Goal: Task Accomplishment & Management: Use online tool/utility

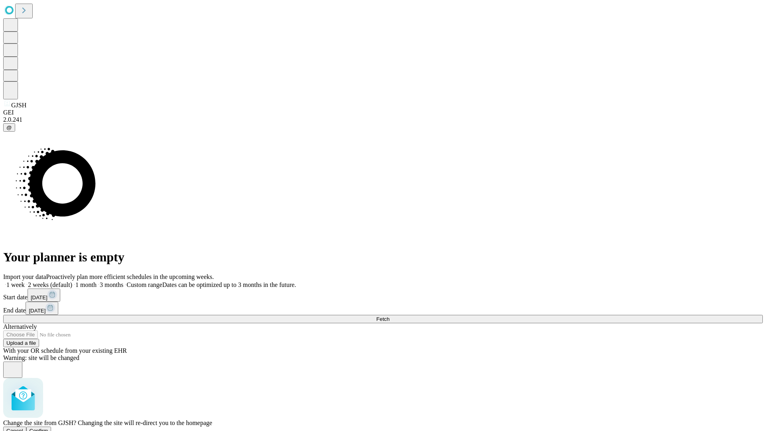
click at [48, 428] on span "Confirm" at bounding box center [39, 431] width 19 height 6
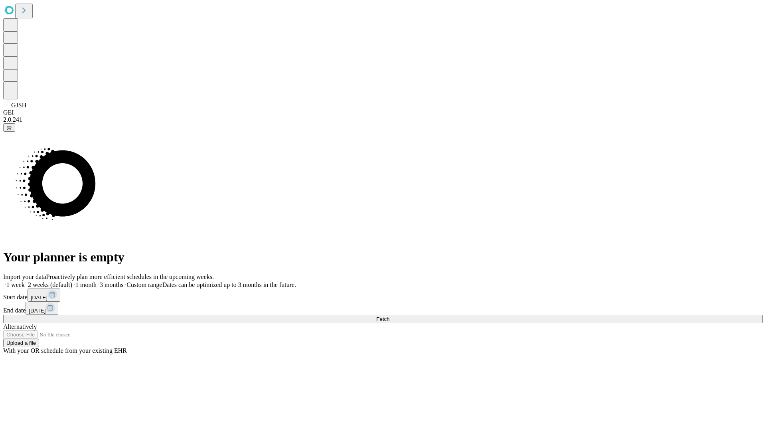
click at [72, 281] on label "2 weeks (default)" at bounding box center [48, 284] width 47 height 7
click at [390, 316] on span "Fetch" at bounding box center [382, 319] width 13 height 6
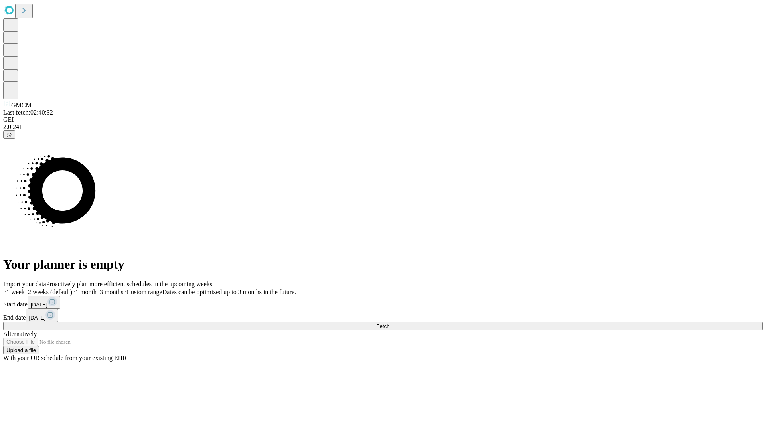
click at [72, 289] on label "2 weeks (default)" at bounding box center [48, 292] width 47 height 7
click at [390, 323] on span "Fetch" at bounding box center [382, 326] width 13 height 6
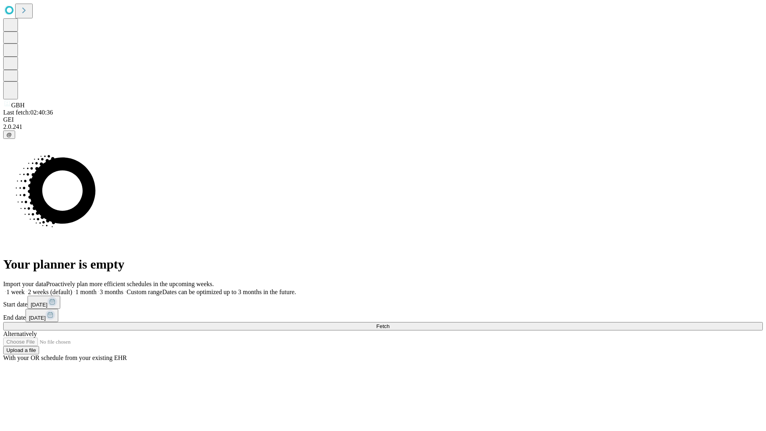
click at [390, 323] on span "Fetch" at bounding box center [382, 326] width 13 height 6
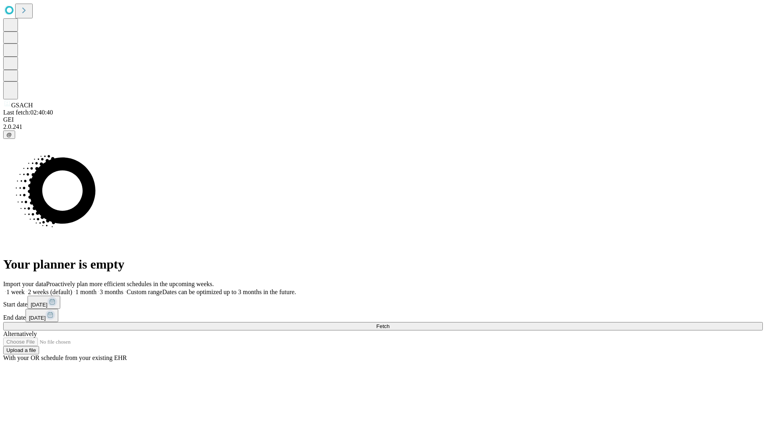
click at [72, 289] on label "2 weeks (default)" at bounding box center [48, 292] width 47 height 7
click at [390, 323] on span "Fetch" at bounding box center [382, 326] width 13 height 6
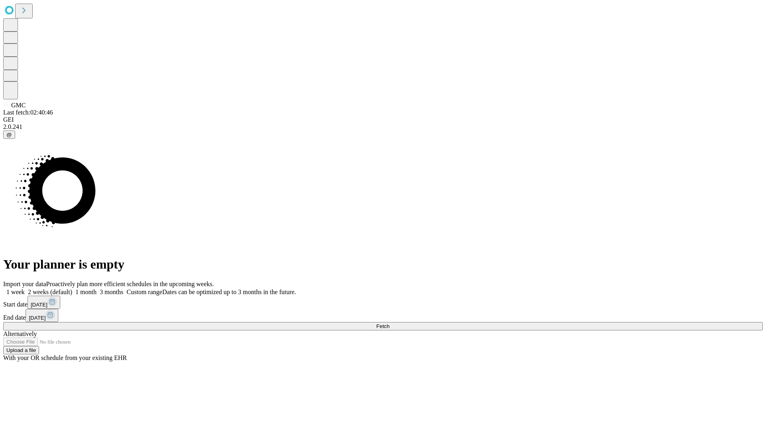
click at [72, 289] on label "2 weeks (default)" at bounding box center [48, 292] width 47 height 7
click at [390, 323] on span "Fetch" at bounding box center [382, 326] width 13 height 6
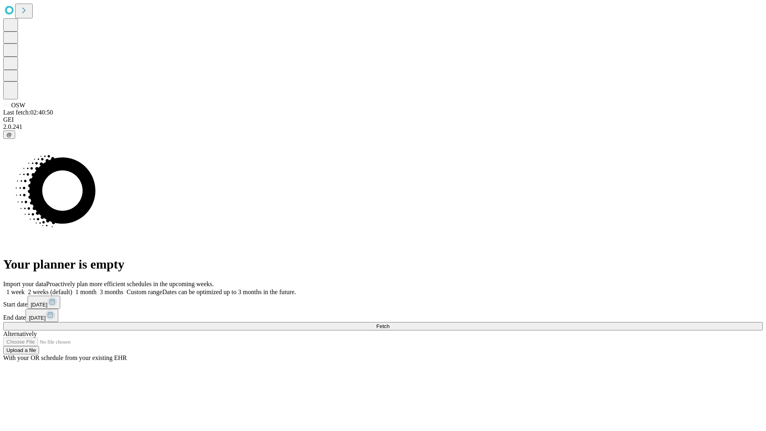
click at [72, 289] on label "2 weeks (default)" at bounding box center [48, 292] width 47 height 7
click at [390, 323] on span "Fetch" at bounding box center [382, 326] width 13 height 6
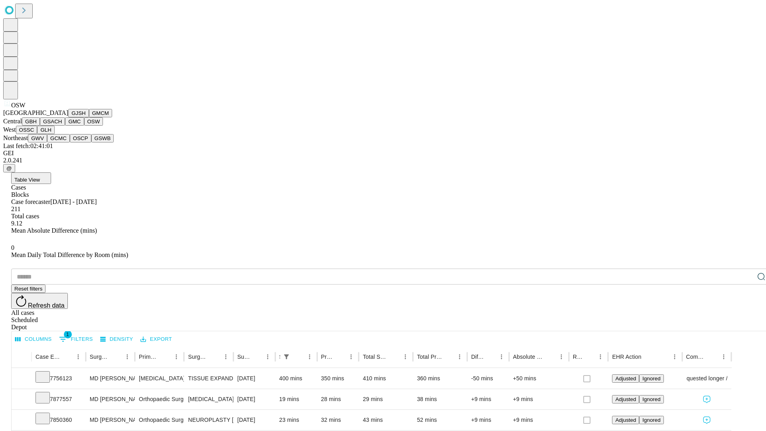
click at [38, 134] on button "OSSC" at bounding box center [27, 130] width 22 height 8
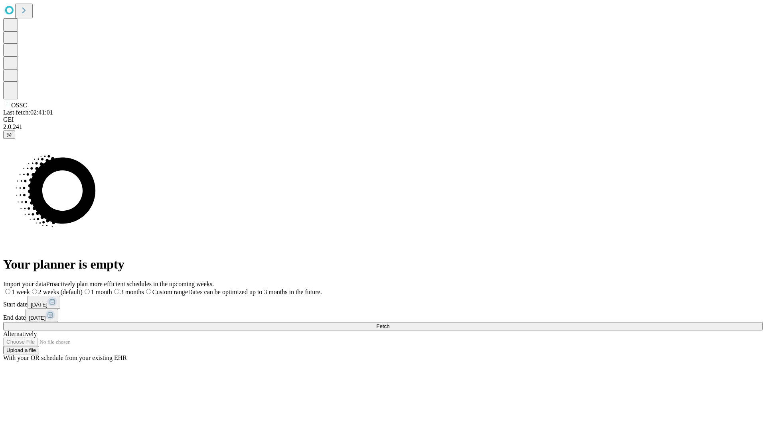
click at [83, 289] on label "2 weeks (default)" at bounding box center [56, 292] width 53 height 7
click at [390, 323] on span "Fetch" at bounding box center [382, 326] width 13 height 6
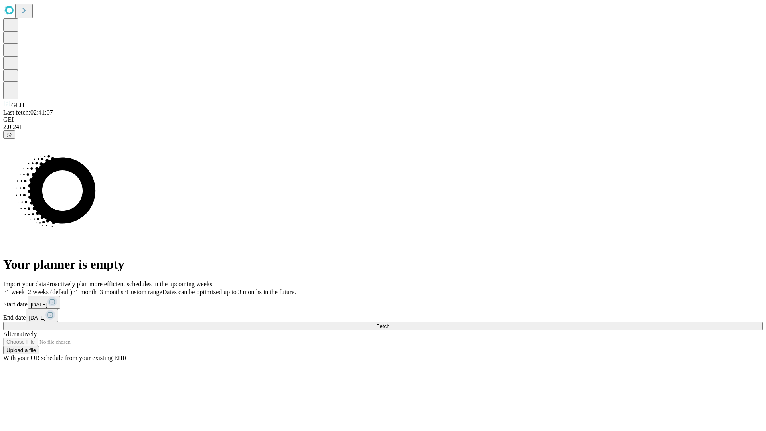
click at [72, 289] on label "2 weeks (default)" at bounding box center [48, 292] width 47 height 7
click at [390, 323] on span "Fetch" at bounding box center [382, 326] width 13 height 6
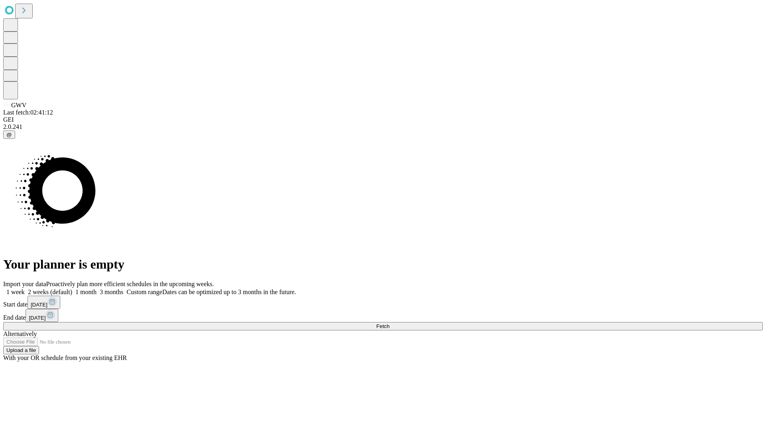
click at [72, 289] on label "2 weeks (default)" at bounding box center [48, 292] width 47 height 7
click at [390, 323] on span "Fetch" at bounding box center [382, 326] width 13 height 6
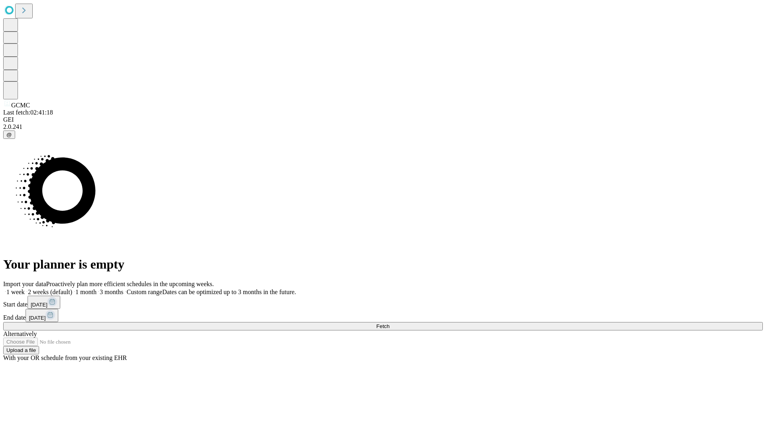
click at [72, 289] on label "2 weeks (default)" at bounding box center [48, 292] width 47 height 7
click at [390, 323] on span "Fetch" at bounding box center [382, 326] width 13 height 6
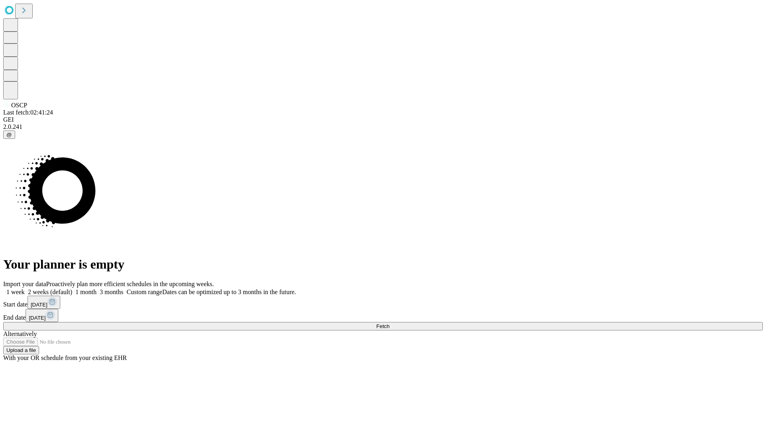
click at [72, 289] on label "2 weeks (default)" at bounding box center [48, 292] width 47 height 7
click at [390, 323] on span "Fetch" at bounding box center [382, 326] width 13 height 6
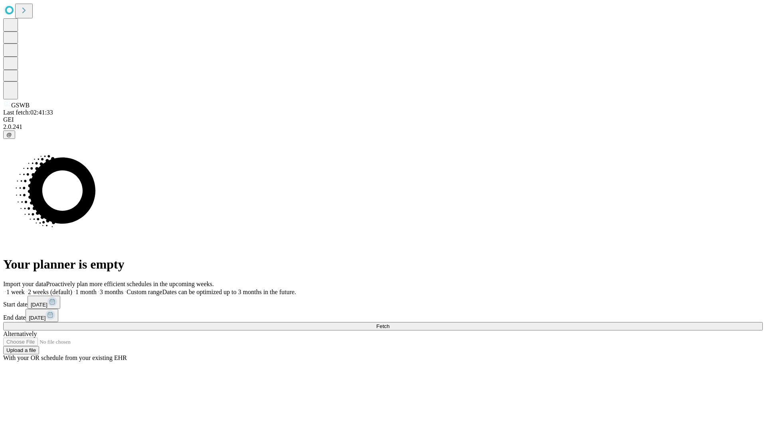
click at [72, 289] on label "2 weeks (default)" at bounding box center [48, 292] width 47 height 7
click at [390, 323] on span "Fetch" at bounding box center [382, 326] width 13 height 6
